Goal: Information Seeking & Learning: Learn about a topic

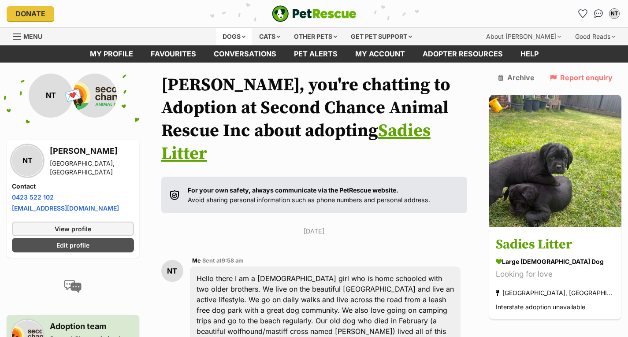
click at [235, 31] on div "Dogs" at bounding box center [233, 37] width 35 height 18
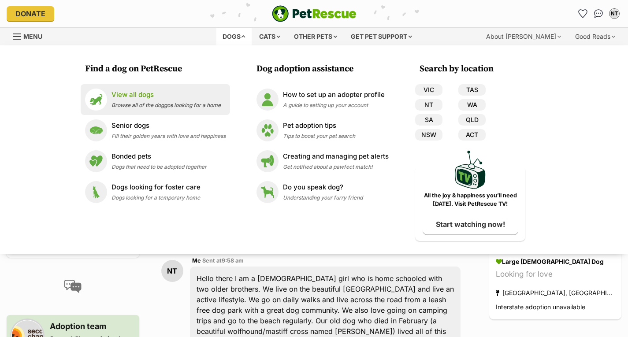
click at [185, 94] on p "View all dogs" at bounding box center [165, 95] width 109 height 10
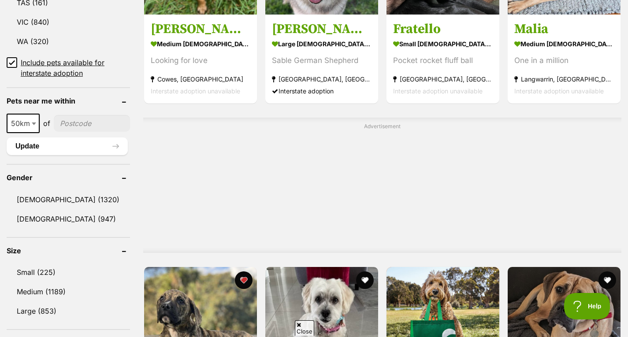
scroll to position [597, 0]
click at [78, 122] on input"] "postcode" at bounding box center [92, 123] width 76 height 17
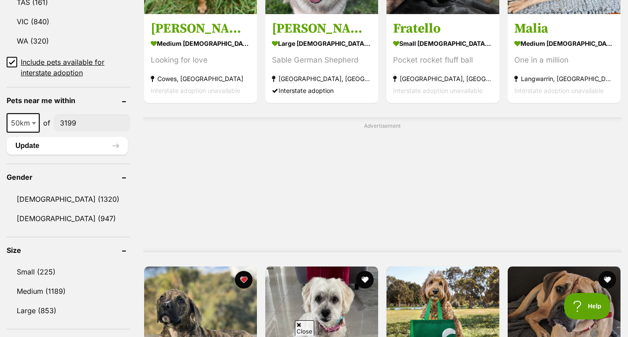
type input"] "3199"
click at [32, 126] on span at bounding box center [34, 122] width 9 height 19
select select "250"
click at [105, 146] on button "Update" at bounding box center [67, 146] width 121 height 18
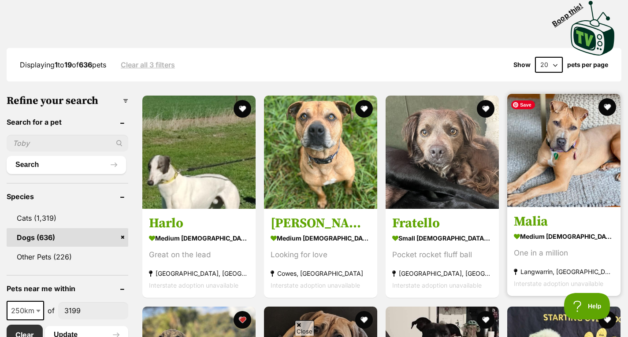
scroll to position [190, 0]
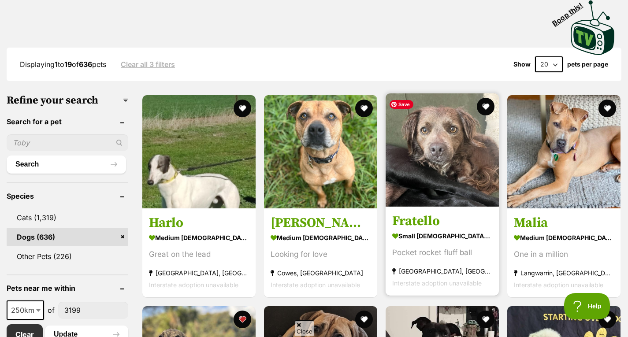
click at [442, 191] on img at bounding box center [441, 149] width 113 height 113
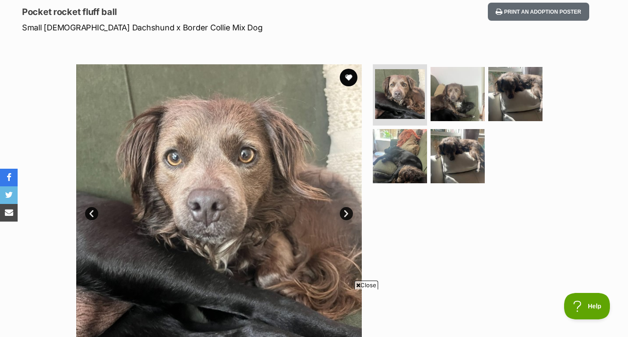
scroll to position [122, 0]
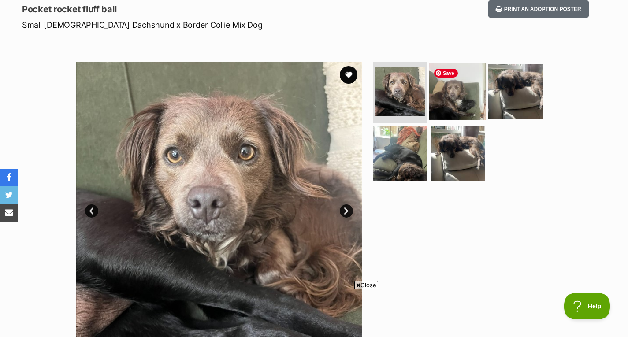
click at [455, 107] on img at bounding box center [457, 91] width 57 height 57
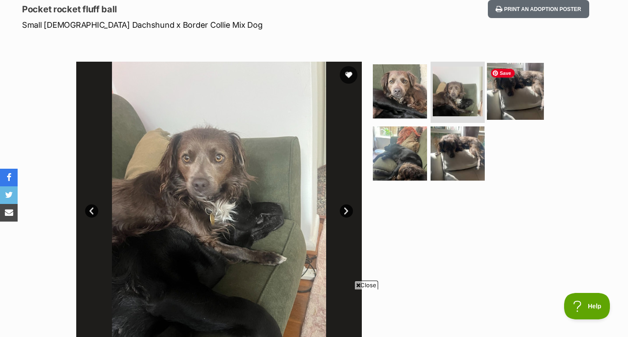
click at [501, 107] on img at bounding box center [515, 91] width 57 height 57
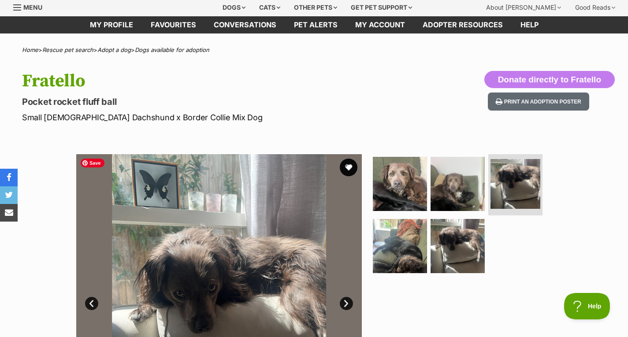
scroll to position [0, 0]
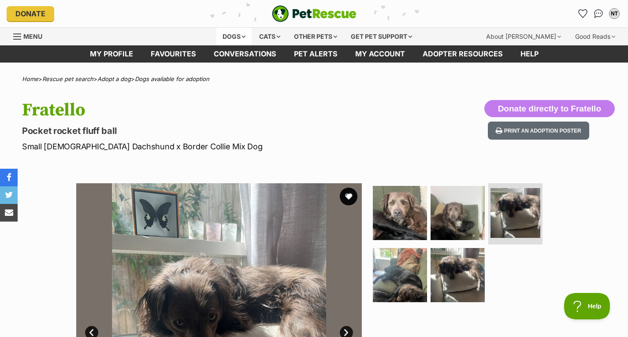
click at [229, 35] on div "Dogs" at bounding box center [233, 37] width 35 height 18
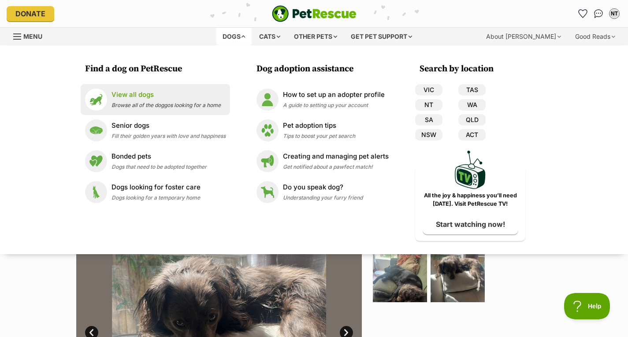
click at [192, 92] on p "View all dogs" at bounding box center [165, 95] width 109 height 10
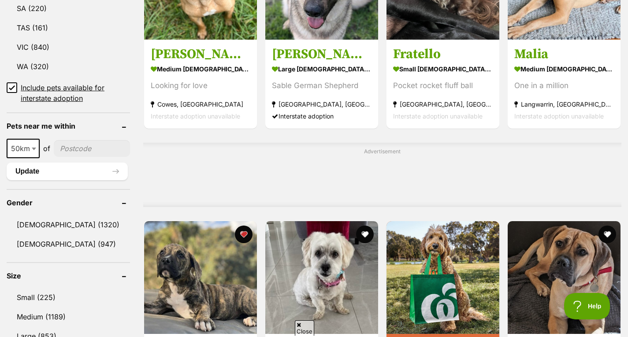
scroll to position [573, 0]
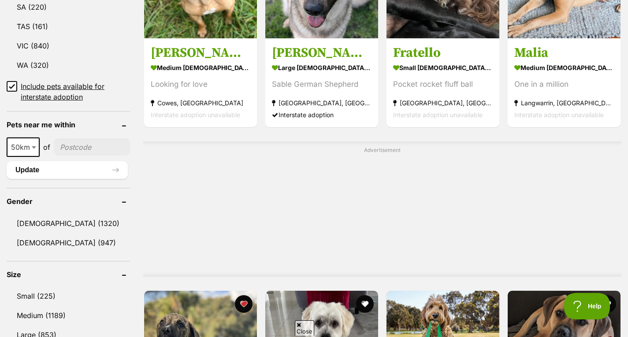
click at [30, 146] on span "50km" at bounding box center [22, 147] width 31 height 12
select select "250"
click at [100, 142] on input"] "postcode" at bounding box center [94, 147] width 72 height 17
type input"] "3199"
click at [90, 170] on button "Update" at bounding box center [67, 170] width 121 height 18
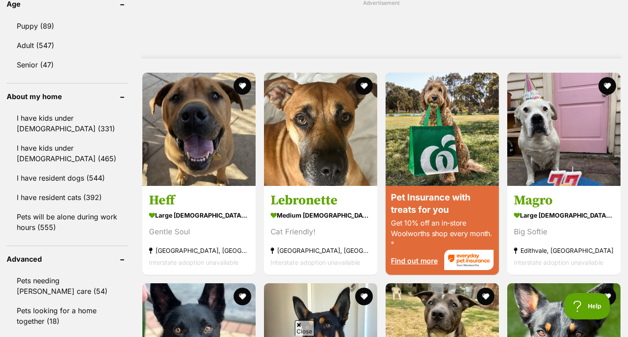
scroll to position [580, 0]
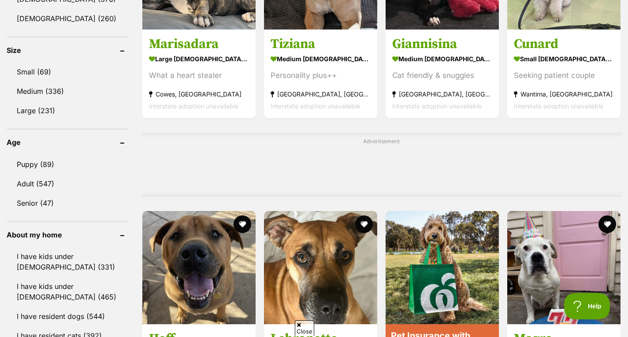
click at [90, 170] on link "Puppy (89)" at bounding box center [68, 164] width 122 height 19
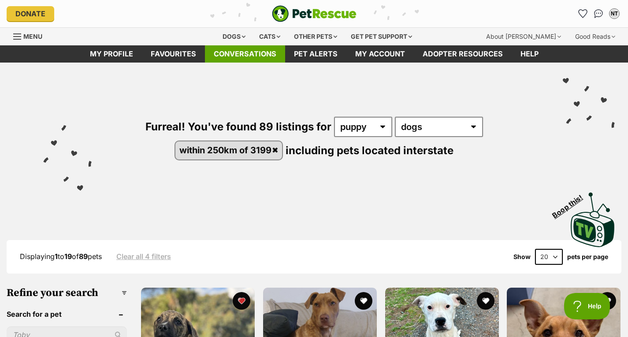
click at [241, 53] on link "Conversations" at bounding box center [245, 53] width 80 height 17
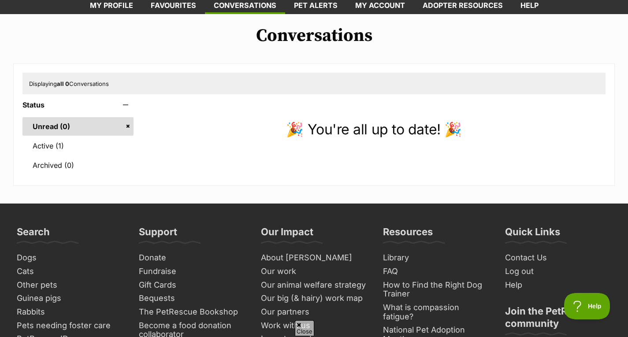
scroll to position [49, 0]
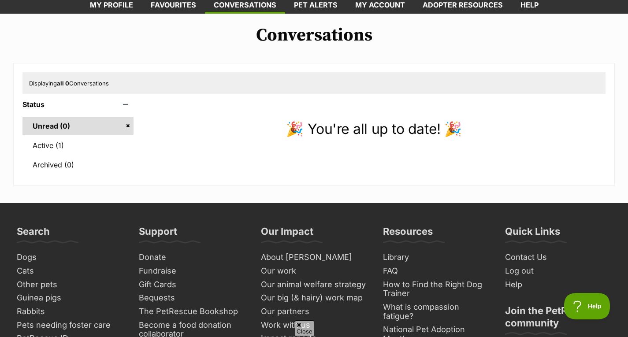
drag, startPoint x: 0, startPoint y: 0, endPoint x: 241, endPoint y: 53, distance: 247.1
drag, startPoint x: 241, startPoint y: 53, endPoint x: 218, endPoint y: 85, distance: 40.1
click at [218, 85] on div "Displaying all 0 Conversations" at bounding box center [313, 82] width 583 height 21
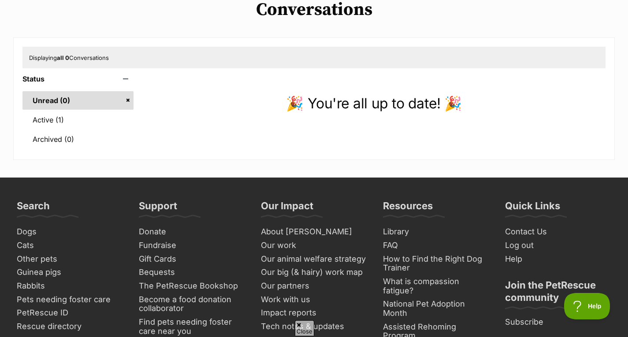
scroll to position [75, 0]
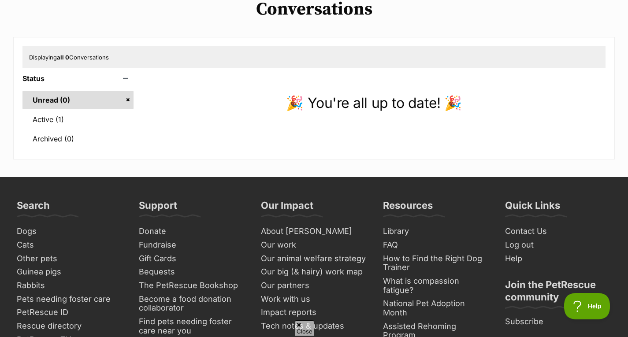
drag, startPoint x: 218, startPoint y: 85, endPoint x: 195, endPoint y: 94, distance: 25.0
click at [195, 94] on p "🎉 You're all up to date! 🎉" at bounding box center [373, 103] width 463 height 21
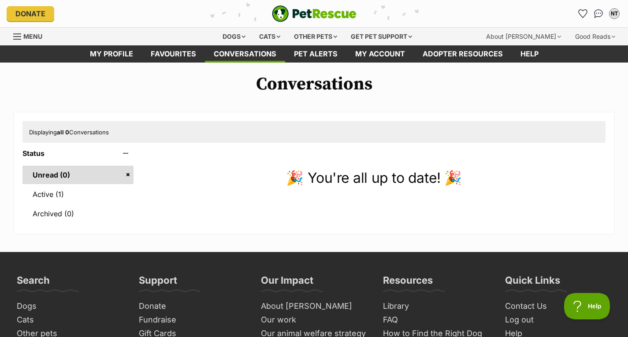
scroll to position [0, 0]
click at [49, 198] on link "Active (1)" at bounding box center [77, 194] width 111 height 19
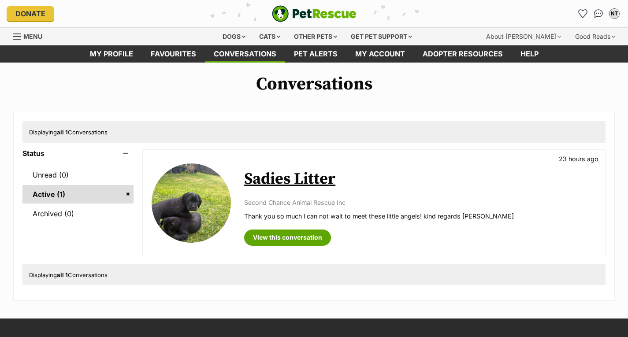
click at [61, 175] on link "Unread (0)" at bounding box center [77, 175] width 111 height 19
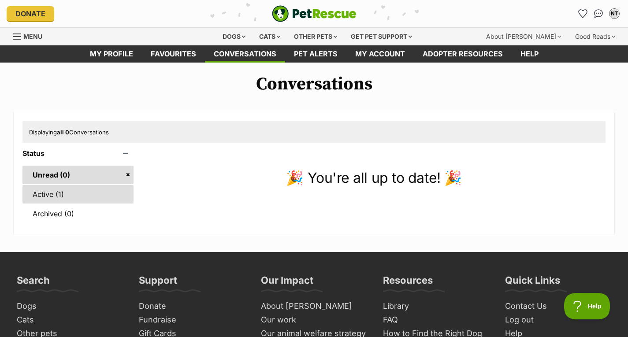
click at [84, 186] on link "Active (1)" at bounding box center [77, 194] width 111 height 19
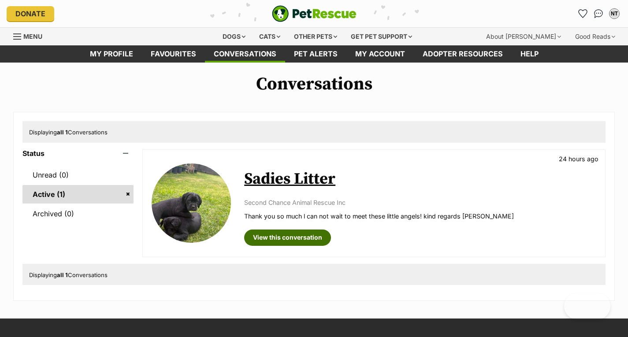
click at [281, 234] on link "View this conversation" at bounding box center [287, 238] width 87 height 16
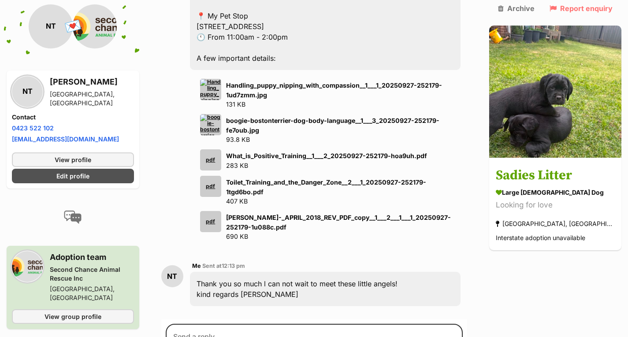
scroll to position [946, 0]
